Goal: Task Accomplishment & Management: Complete application form

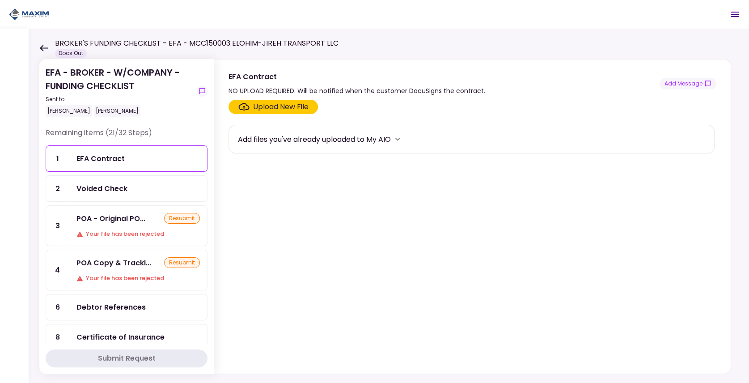
click at [51, 47] on div "BROKER'S FUNDING CHECKLIST - EFA - MCC150003 ELOHIM-JIREH TRANSPORT LLC Docs Out" at bounding box center [188, 48] width 299 height 20
click at [44, 48] on icon at bounding box center [44, 48] width 8 height 6
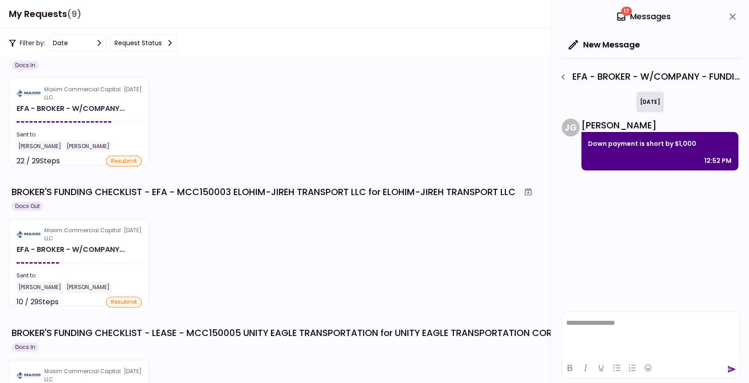
scroll to position [30, 0]
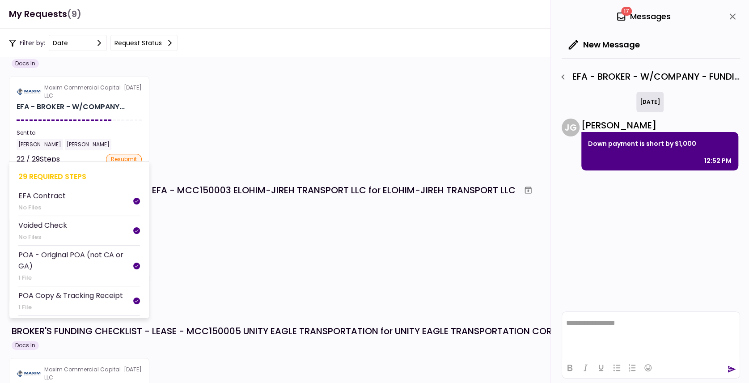
click at [97, 115] on section "Maxim Commercial Capital LLC [DATE] EFA - BROKER - W/COMPANY... Sent to: [PERSO…" at bounding box center [79, 119] width 140 height 87
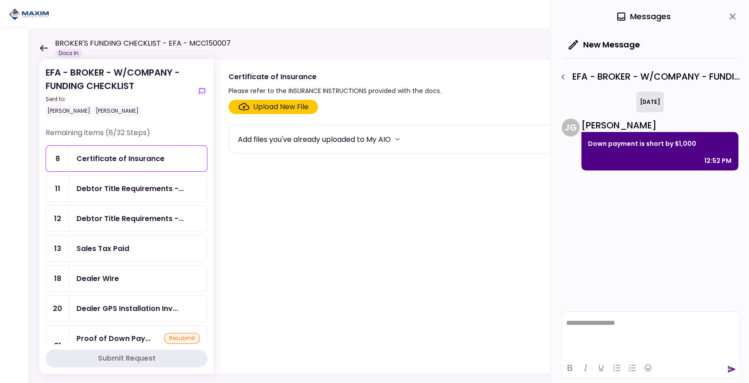
drag, startPoint x: 732, startPoint y: 17, endPoint x: 724, endPoint y: 21, distance: 10.0
click at [732, 17] on icon "close" at bounding box center [732, 16] width 6 height 6
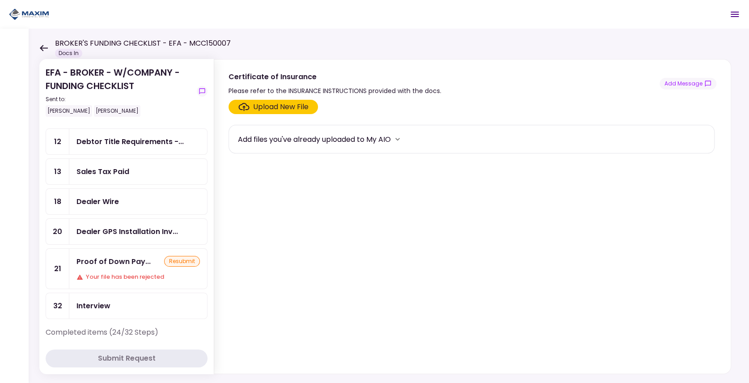
scroll to position [89, 0]
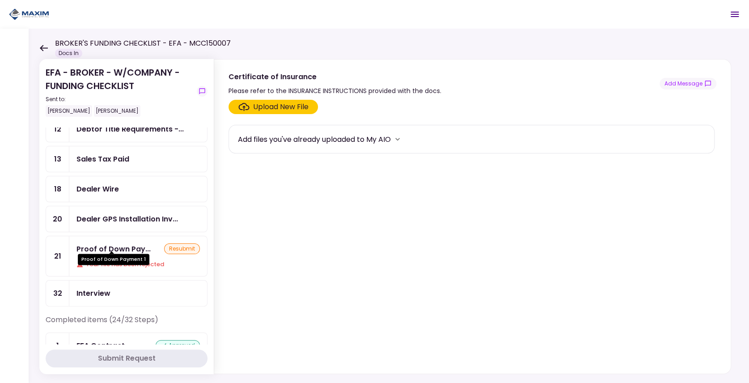
click at [131, 252] on div "Proof of Down Payment 1" at bounding box center [114, 255] width 72 height 17
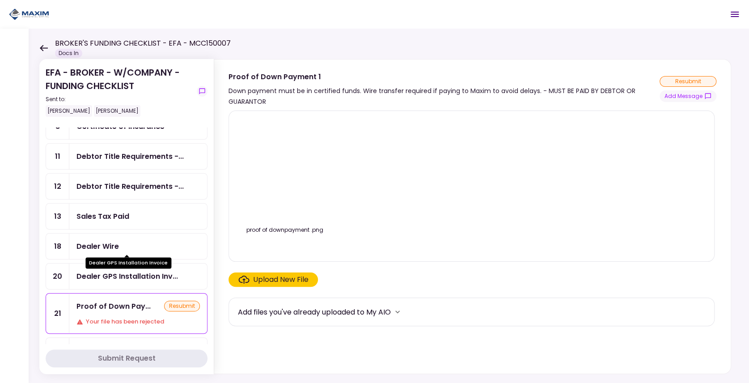
scroll to position [30, 0]
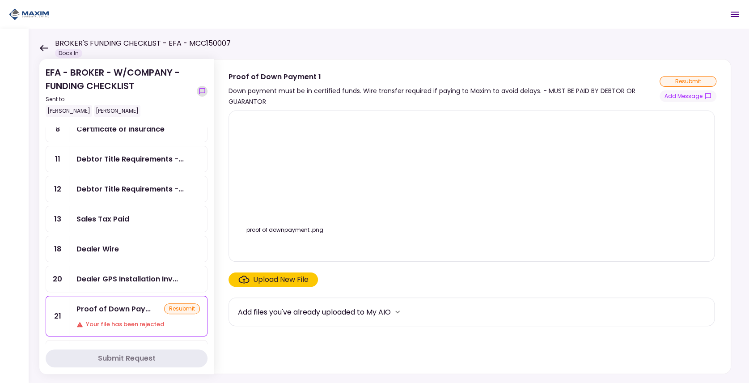
click at [199, 90] on icon "show-messages" at bounding box center [202, 91] width 6 height 6
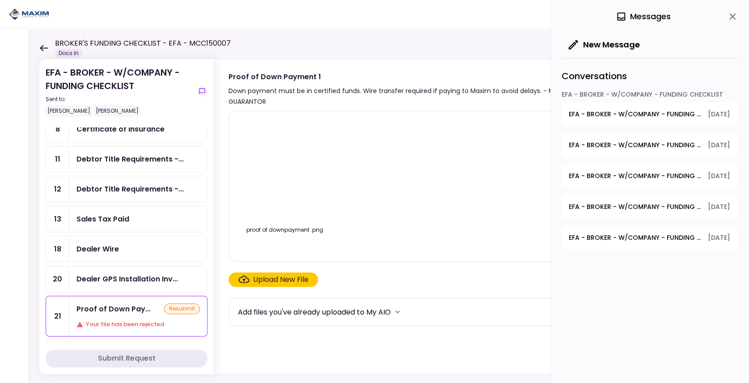
click at [649, 116] on span "EFA - BROKER - W/COMPANY - FUNDING CHECKLIST - Proof of Down Payment 1" at bounding box center [635, 114] width 133 height 9
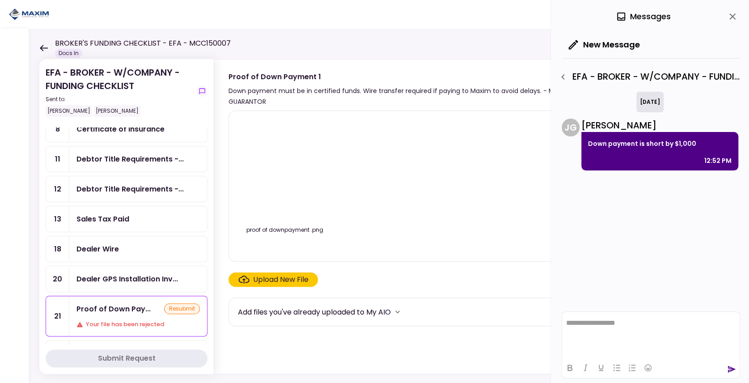
scroll to position [0, 0]
click at [608, 330] on html "**********" at bounding box center [651, 323] width 178 height 23
click at [715, 325] on p "**********" at bounding box center [651, 323] width 170 height 8
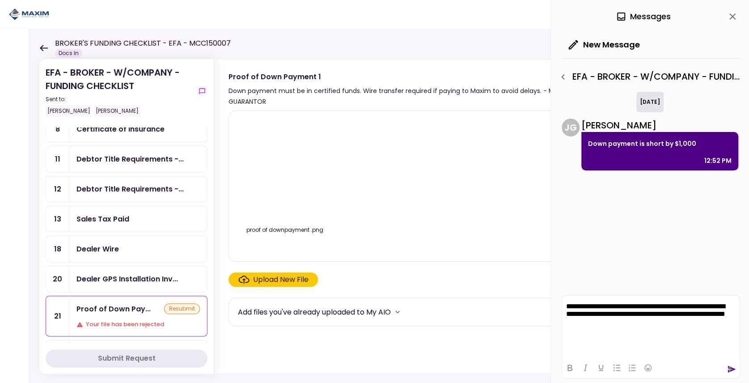
click at [650, 322] on p "**********" at bounding box center [651, 314] width 170 height 25
click at [732, 370] on icon "send" at bounding box center [732, 369] width 8 height 7
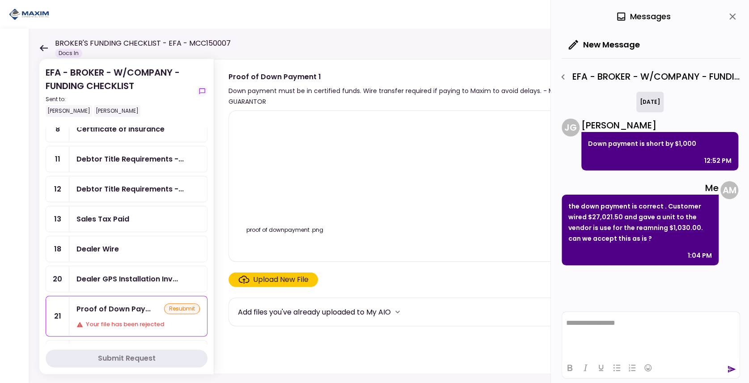
click at [475, 216] on div "proof of downpayment .png" at bounding box center [471, 186] width 467 height 136
click at [2, 36] on div at bounding box center [14, 206] width 29 height 354
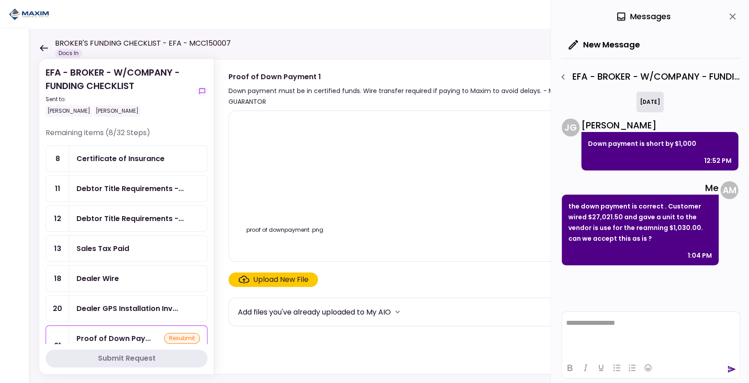
click at [97, 191] on div "Debtor Title Requirements -..." at bounding box center [129, 188] width 107 height 11
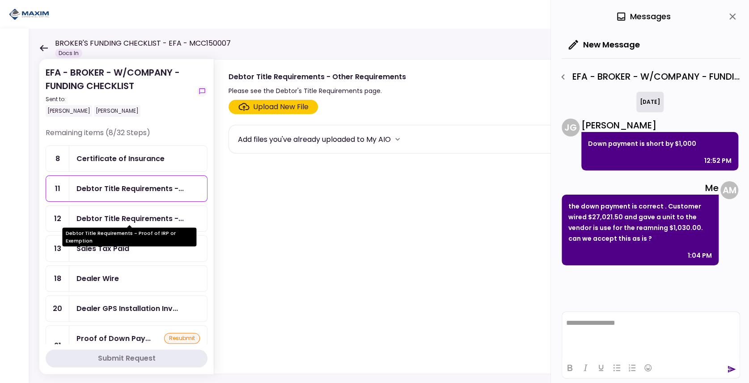
click at [102, 218] on div "Debtor Title Requirements -..." at bounding box center [129, 218] width 107 height 11
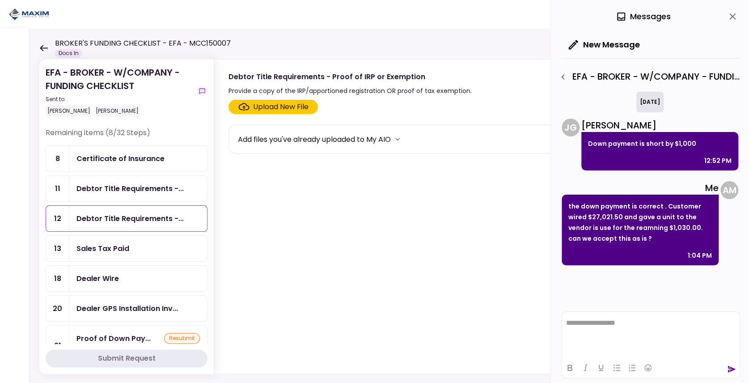
click at [110, 160] on div "Certificate of Insurance" at bounding box center [120, 158] width 88 height 11
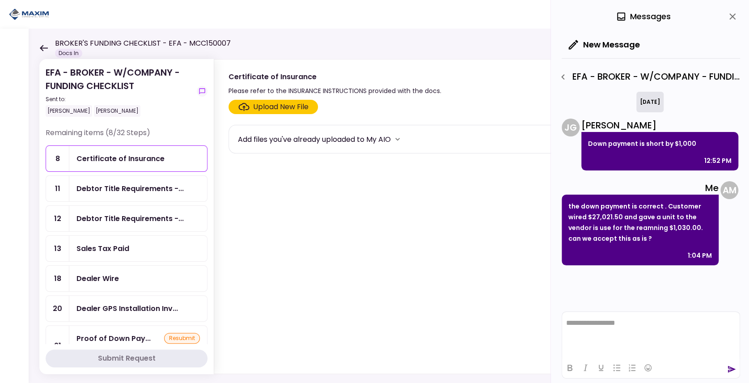
click at [127, 267] on div "Dealer Wire" at bounding box center [138, 278] width 138 height 25
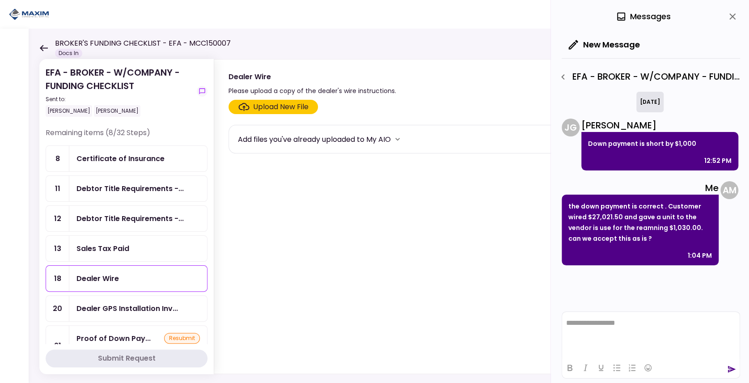
drag, startPoint x: 642, startPoint y: 241, endPoint x: 552, endPoint y: 199, distance: 99.3
click at [552, 199] on div "**********" at bounding box center [650, 191] width 198 height 383
drag, startPoint x: 552, startPoint y: 199, endPoint x: 669, endPoint y: 243, distance: 125.1
click at [669, 243] on div "the down payment is correct . Customer wired $27,021.50 and gave a unit to the …" at bounding box center [640, 230] width 157 height 71
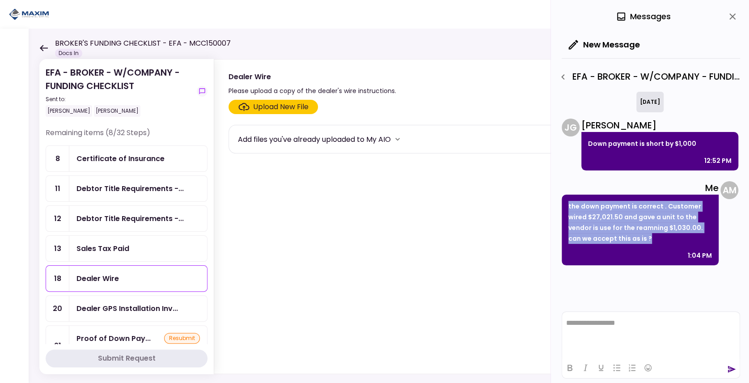
drag, startPoint x: 635, startPoint y: 238, endPoint x: 566, endPoint y: 201, distance: 78.4
click at [566, 201] on div "the down payment is correct . Customer wired $27,021.50 and gave a unit to the …" at bounding box center [640, 230] width 157 height 71
drag, startPoint x: 566, startPoint y: 201, endPoint x: 567, endPoint y: 206, distance: 5.1
click at [567, 206] on div "the down payment is correct . Customer wired $27,021.50 and gave a unit to the …" at bounding box center [640, 230] width 157 height 71
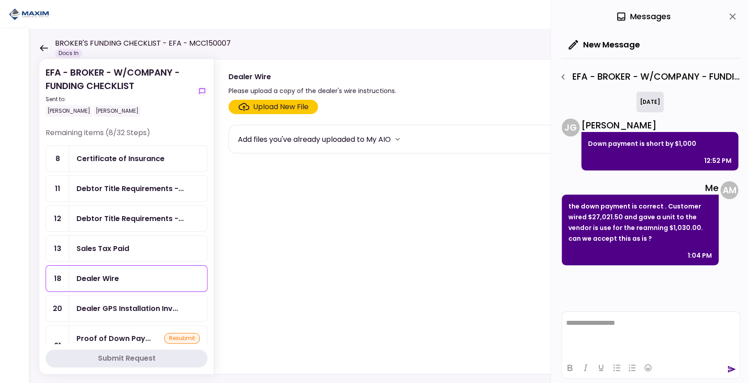
drag, startPoint x: 640, startPoint y: 237, endPoint x: 565, endPoint y: 200, distance: 84.0
click at [565, 200] on div "the down payment is correct . Customer wired $27,021.50 and gave a unit to the …" at bounding box center [640, 230] width 157 height 71
click at [568, 202] on p "the down payment is correct . Customer wired $27,021.50 and gave a unit to the …" at bounding box center [640, 222] width 144 height 43
click at [654, 242] on p "the down payment is correct . Customer wired $27,021.50 and gave a unit to the …" at bounding box center [640, 222] width 144 height 43
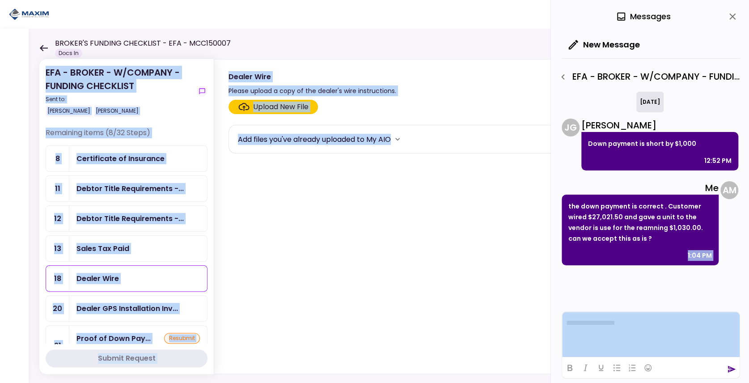
drag, startPoint x: 652, startPoint y: 244, endPoint x: 542, endPoint y: 198, distance: 119.8
click at [542, 198] on main "**********" at bounding box center [374, 191] width 749 height 383
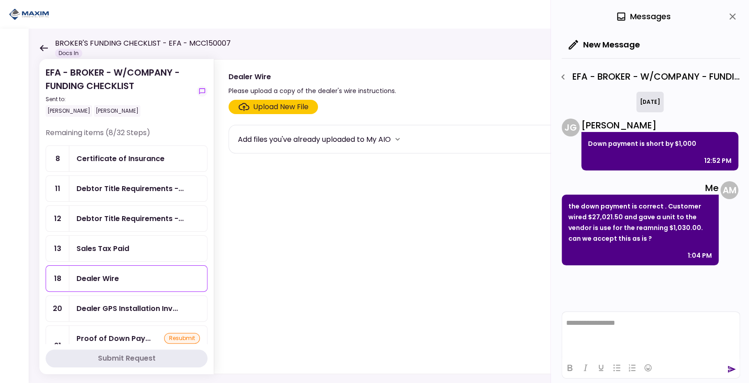
click at [654, 237] on p "the down payment is correct . Customer wired $27,021.50 and gave a unit to the …" at bounding box center [640, 222] width 144 height 43
drag, startPoint x: 639, startPoint y: 237, endPoint x: 559, endPoint y: 202, distance: 88.1
click at [559, 202] on div "**********" at bounding box center [650, 191] width 198 height 383
drag, startPoint x: 559, startPoint y: 202, endPoint x: 565, endPoint y: 204, distance: 6.5
click at [565, 204] on div "the down payment is correct . Customer wired $27,021.50 and gave a unit to the …" at bounding box center [640, 230] width 157 height 71
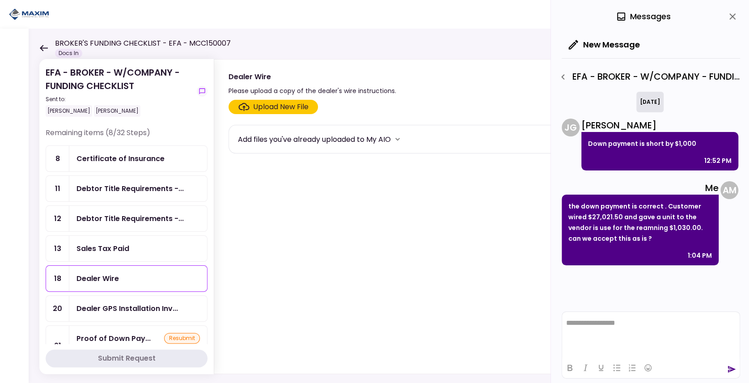
click at [567, 205] on div "the down payment is correct . Customer wired $27,021.50 and gave a unit to the …" at bounding box center [640, 230] width 157 height 71
drag, startPoint x: 637, startPoint y: 242, endPoint x: 563, endPoint y: 201, distance: 84.7
click at [563, 201] on div "the down payment is correct . Customer wired $27,021.50 and gave a unit to the …" at bounding box center [640, 230] width 157 height 71
drag, startPoint x: 563, startPoint y: 201, endPoint x: 633, endPoint y: 235, distance: 78.2
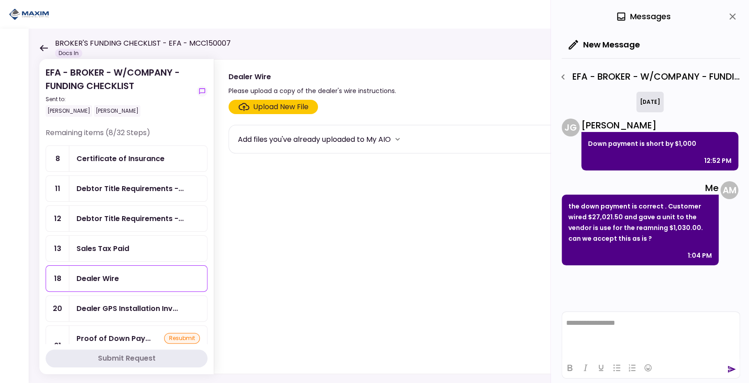
click at [633, 235] on p "the down payment is correct . Customer wired $27,021.50 and gave a unit to the …" at bounding box center [640, 222] width 144 height 43
drag, startPoint x: 638, startPoint y: 238, endPoint x: 569, endPoint y: 200, distance: 78.7
click at [569, 200] on div "the down payment is correct . Customer wired $27,021.50 and gave a unit to the …" at bounding box center [640, 230] width 157 height 71
click at [570, 204] on p "the down payment is correct . Customer wired $27,021.50 and gave a unit to the …" at bounding box center [640, 222] width 144 height 43
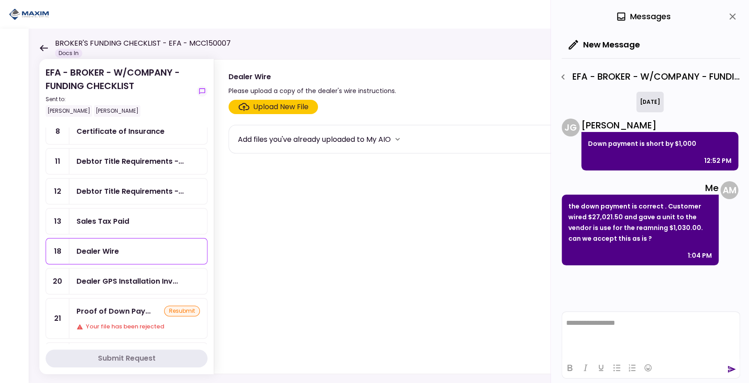
scroll to position [30, 0]
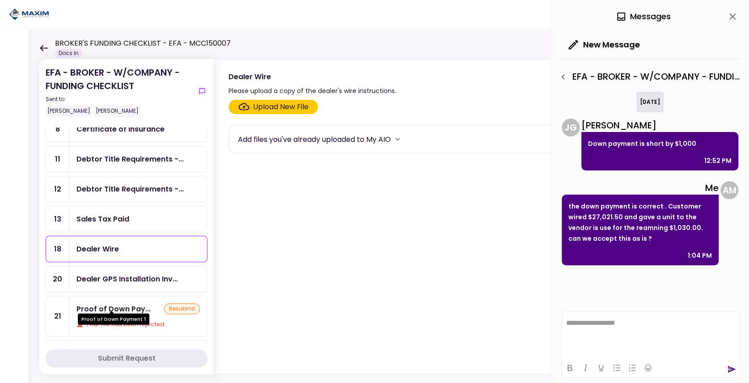
click at [108, 303] on div "Proof of Down Pay..." at bounding box center [113, 308] width 74 height 11
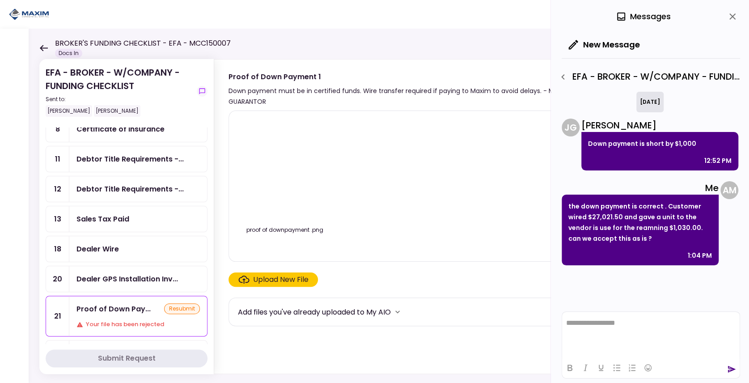
click at [102, 244] on div "Dealer Wire" at bounding box center [97, 248] width 42 height 11
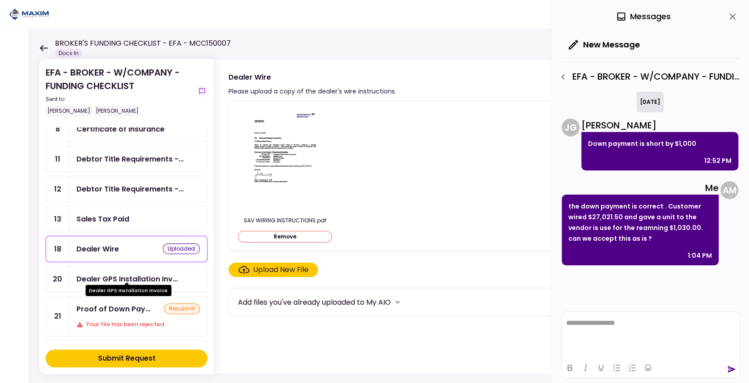
click at [128, 275] on div "Dealer GPS Installation Inv..." at bounding box center [127, 278] width 102 height 11
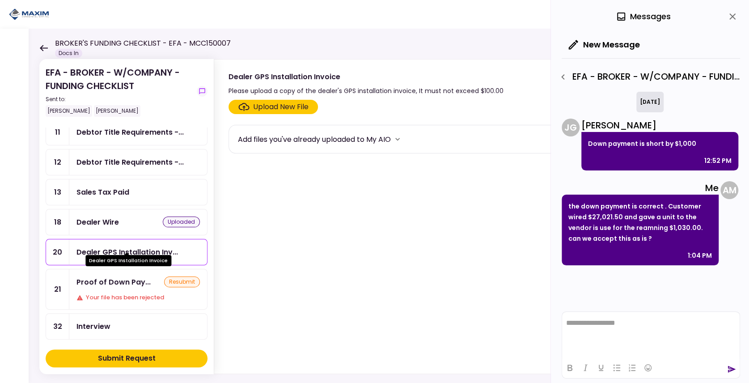
scroll to position [59, 0]
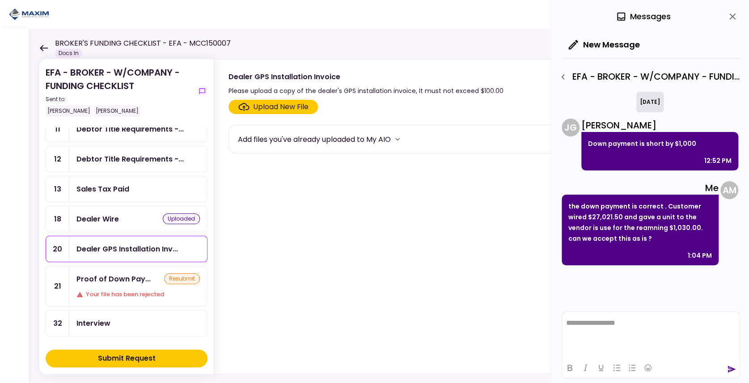
click at [120, 365] on button "Submit Request" at bounding box center [127, 358] width 162 height 18
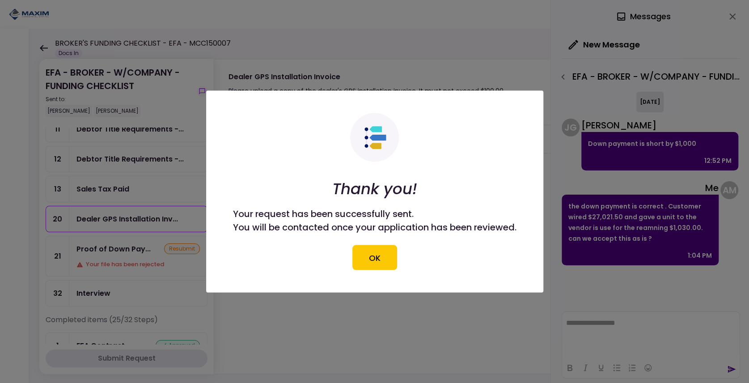
drag, startPoint x: 389, startPoint y: 256, endPoint x: 360, endPoint y: 251, distance: 29.1
click at [389, 257] on button "OK" at bounding box center [374, 257] width 45 height 25
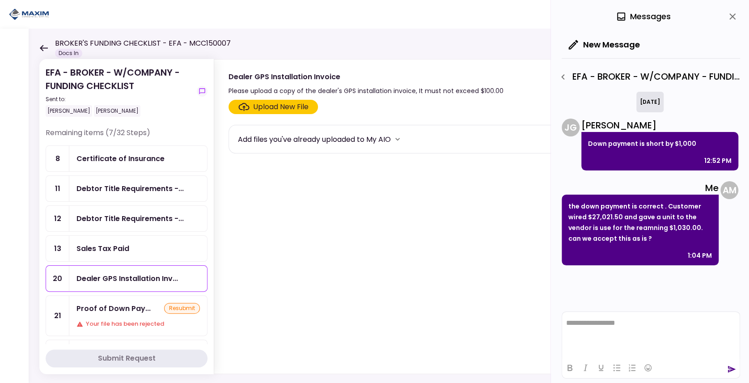
scroll to position [0, 0]
